Goal: Information Seeking & Learning: Find specific fact

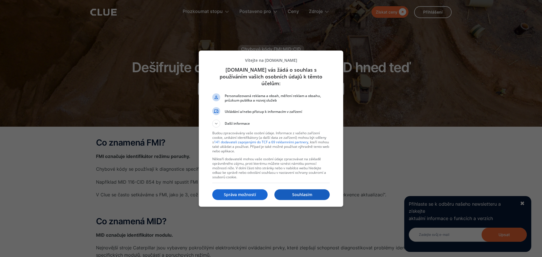
click at [308, 192] on font "Souhlasím" at bounding box center [302, 194] width 20 height 5
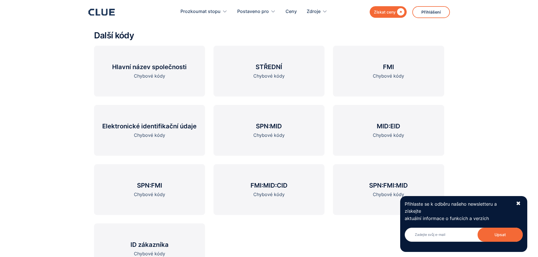
scroll to position [904, 0]
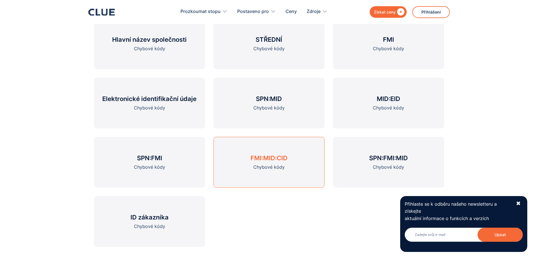
click at [268, 167] on font "Chybové kódy" at bounding box center [268, 167] width 31 height 6
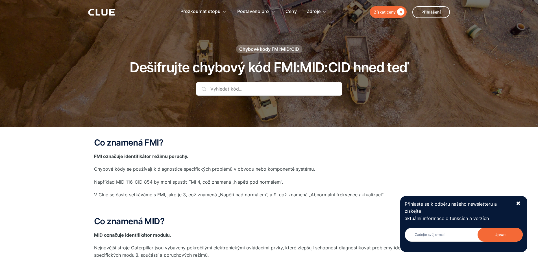
click at [227, 89] on input "text" at bounding box center [269, 89] width 146 height 14
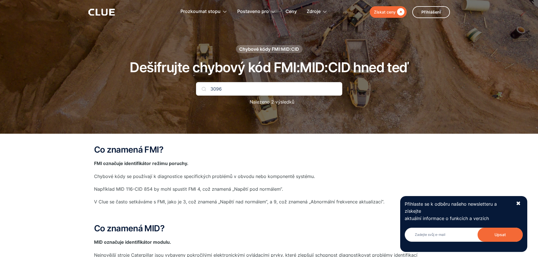
type input "3096"
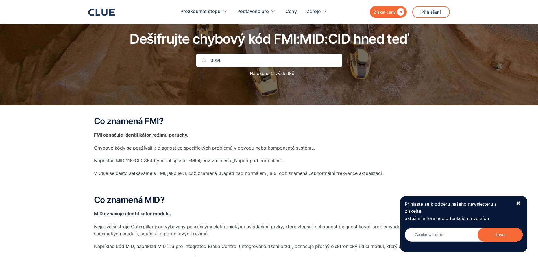
scroll to position [85, 0]
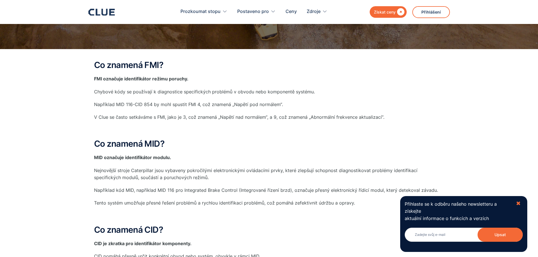
click at [518, 203] on font "✖" at bounding box center [518, 203] width 5 height 7
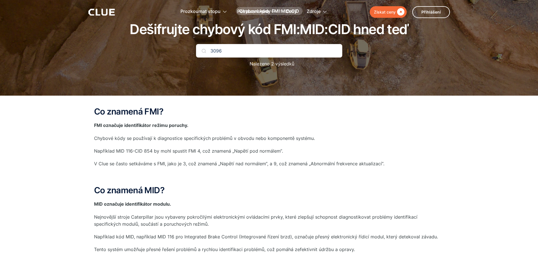
scroll to position [0, 0]
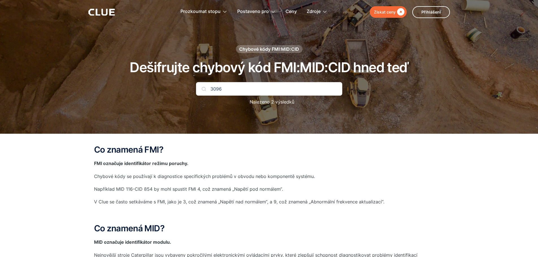
click at [251, 82] on div "Chybové kódy FMI:MID:CID Dešifrujte chybový kód FMI:MID:CID hned teď 3096 Nalez…" at bounding box center [269, 78] width 333 height 66
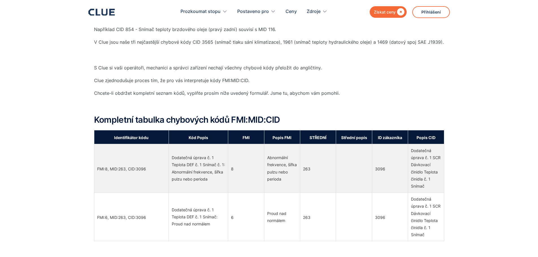
scroll to position [367, 0]
